Goal: Find specific page/section: Find specific page/section

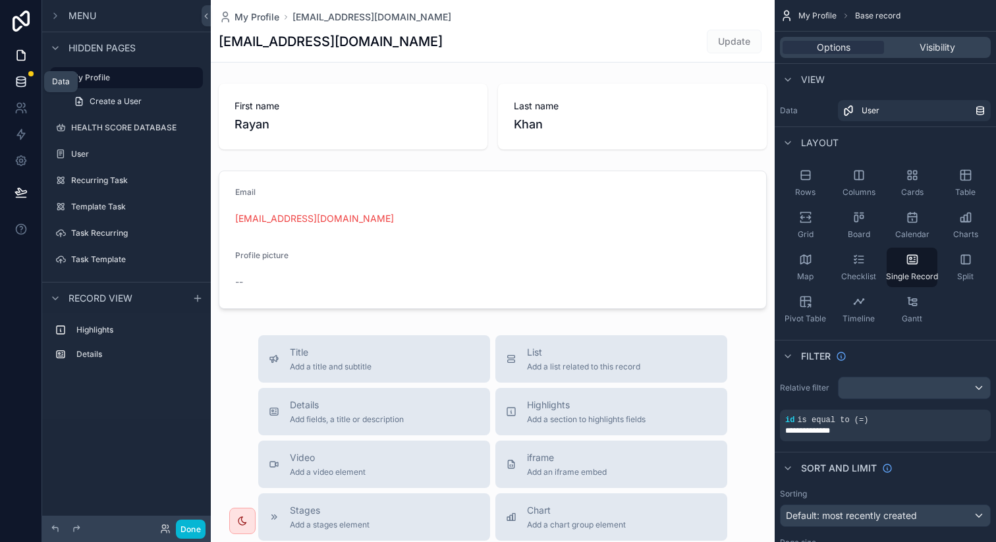
click at [26, 81] on icon at bounding box center [20, 81] width 13 height 13
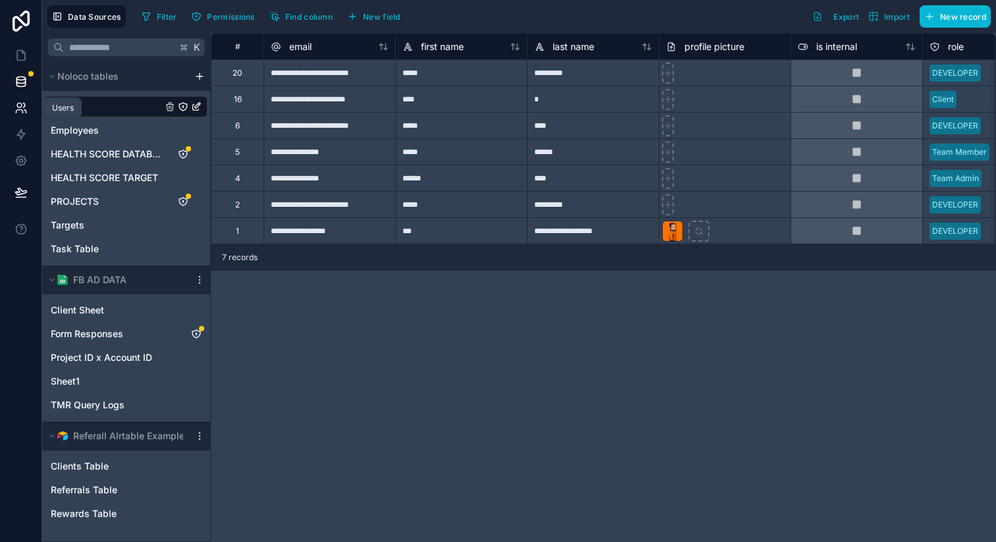
click at [20, 114] on icon at bounding box center [20, 107] width 13 height 13
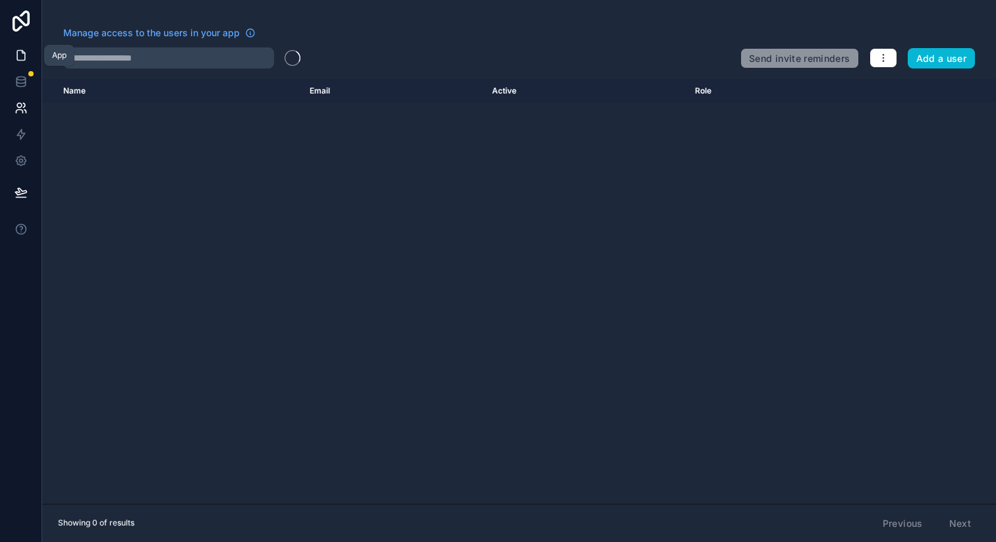
click at [20, 58] on icon at bounding box center [20, 55] width 13 height 13
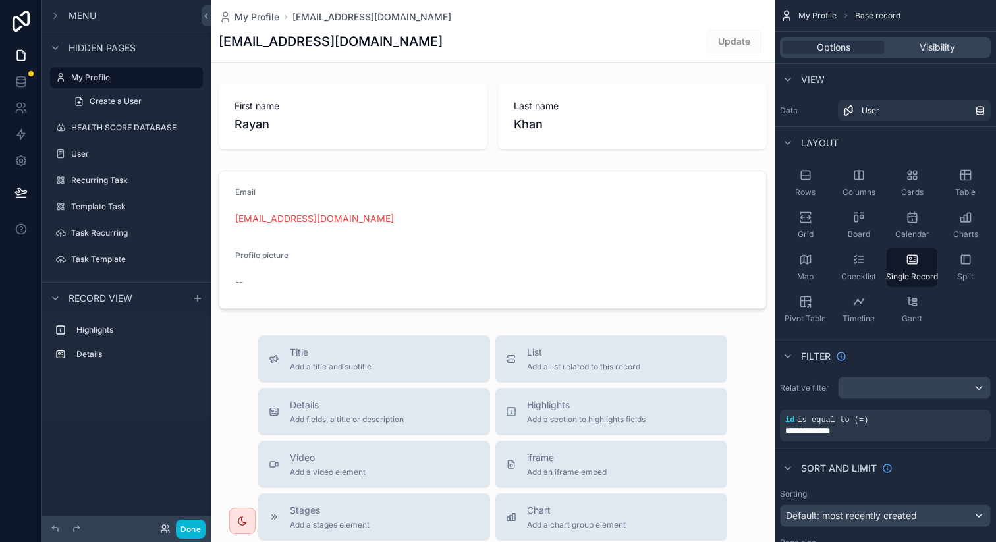
click at [20, 0] on link at bounding box center [21, 21] width 42 height 42
